Goal: Task Accomplishment & Management: Complete application form

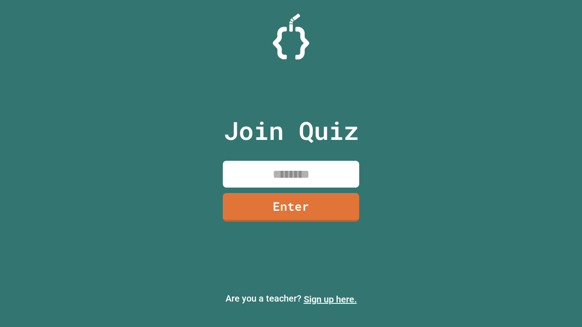
click at [330, 299] on link "Sign up here." at bounding box center [330, 299] width 53 height 11
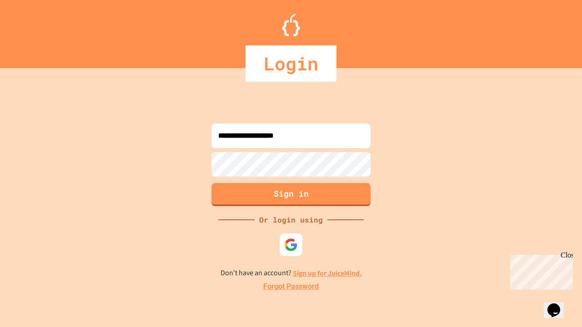
type input "**********"
